Goal: Communication & Community: Participate in discussion

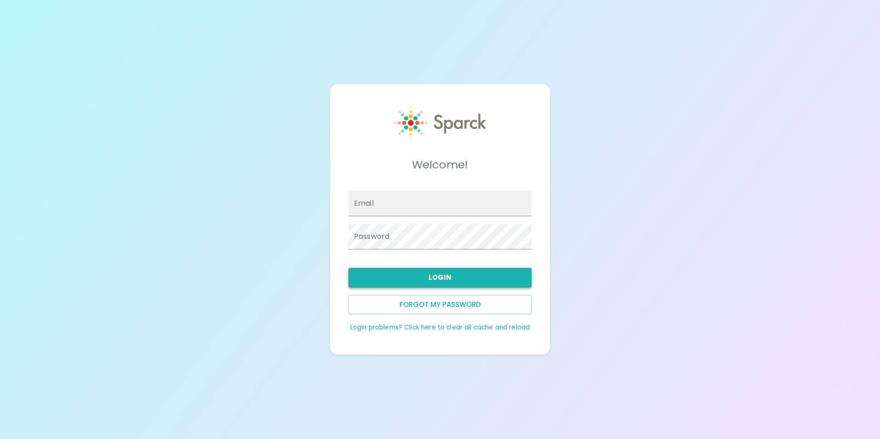
type input "[EMAIL_ADDRESS][DOMAIN_NAME]"
click at [422, 279] on button "Login" at bounding box center [440, 277] width 183 height 19
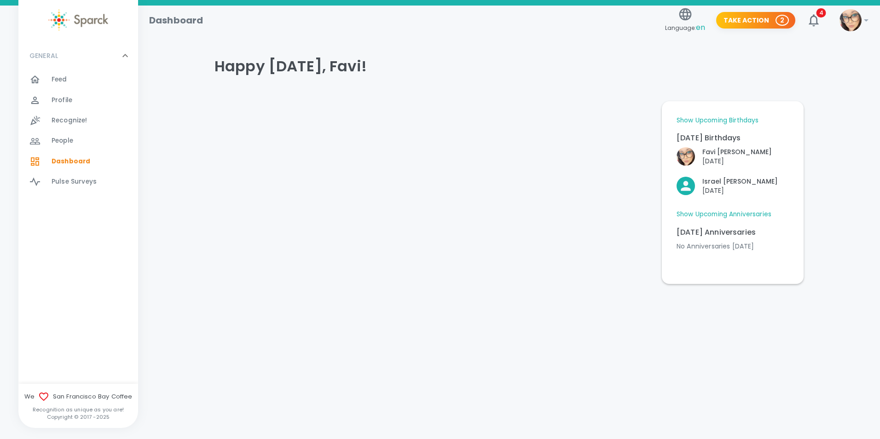
click at [55, 80] on span "Feed" at bounding box center [60, 79] width 16 height 9
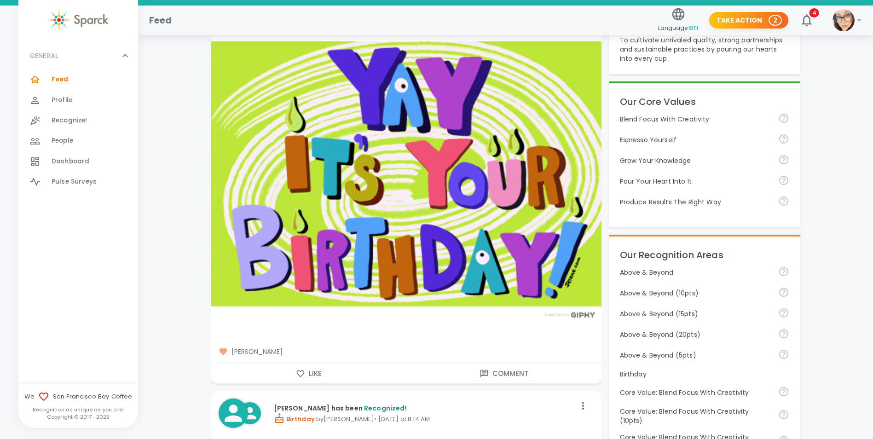
scroll to position [230, 0]
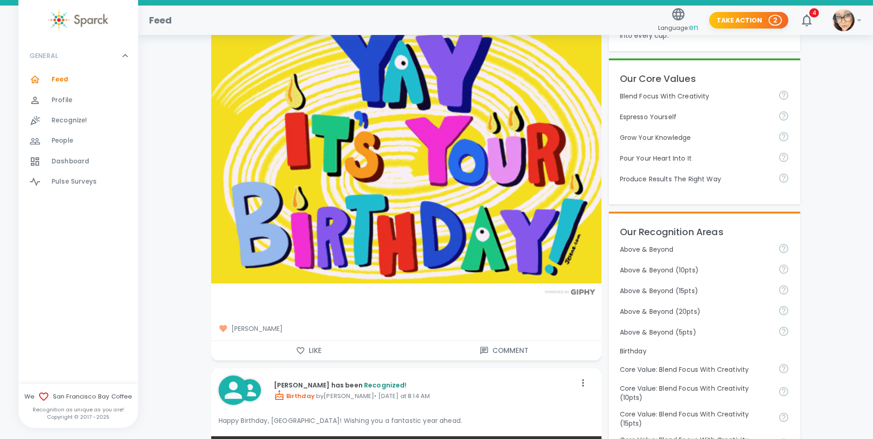
click at [303, 348] on icon "button" at bounding box center [301, 351] width 8 height 7
click at [499, 351] on button "Comment" at bounding box center [504, 350] width 195 height 19
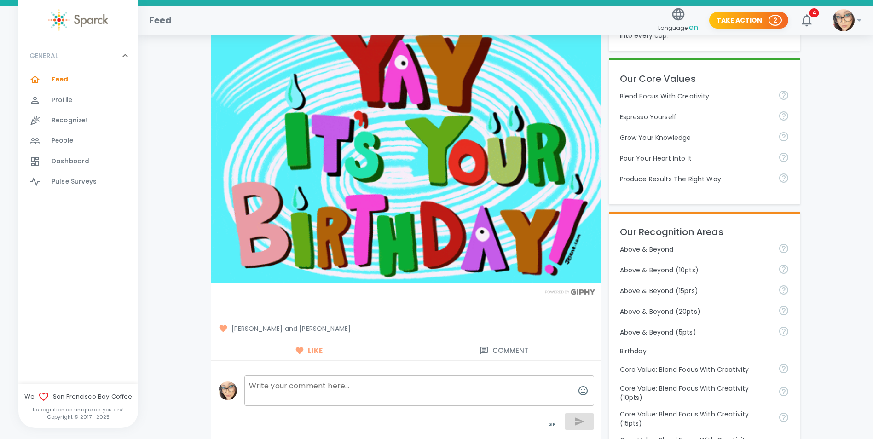
click at [358, 391] on textarea at bounding box center [419, 391] width 350 height 30
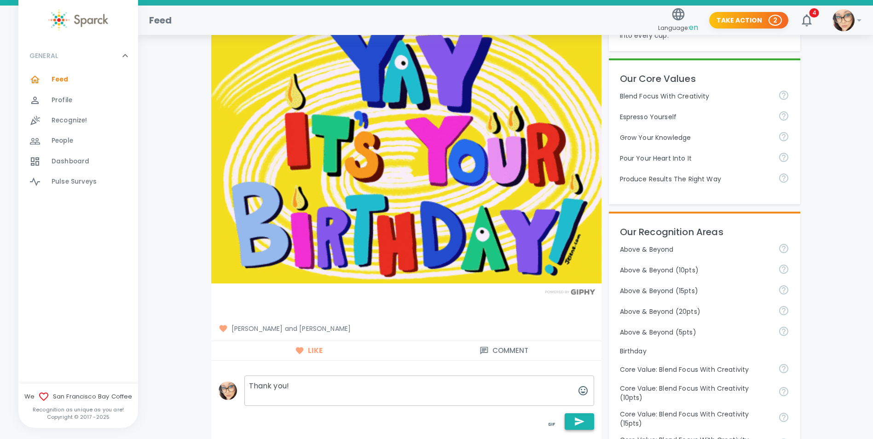
type textarea "Thank you!"
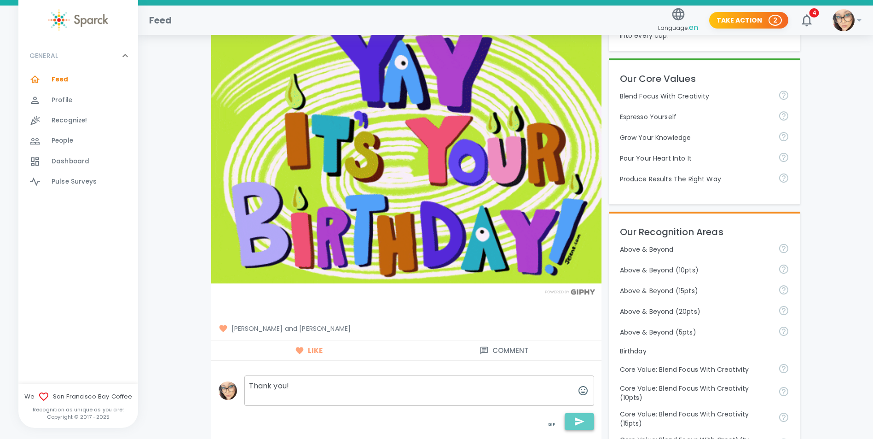
click at [582, 419] on icon "button" at bounding box center [579, 421] width 11 height 11
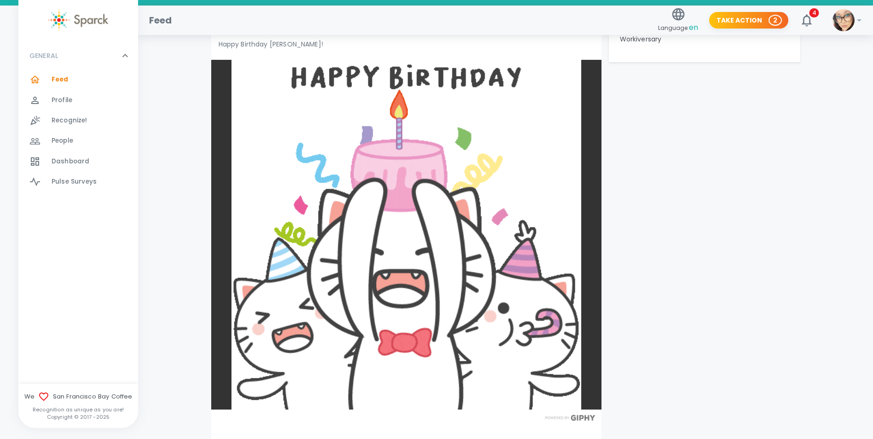
scroll to position [1335, 0]
